Goal: Find specific page/section: Find specific page/section

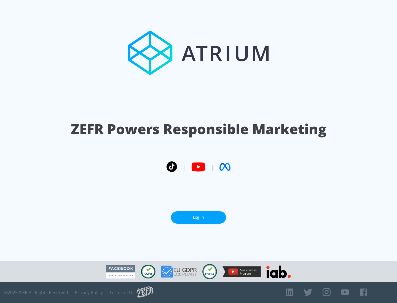
click at [198, 215] on link "Log In" at bounding box center [198, 217] width 55 height 12
